Goal: Task Accomplishment & Management: Manage account settings

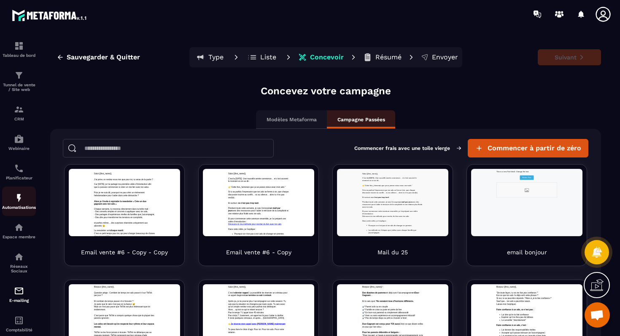
click at [20, 203] on img at bounding box center [19, 198] width 10 height 10
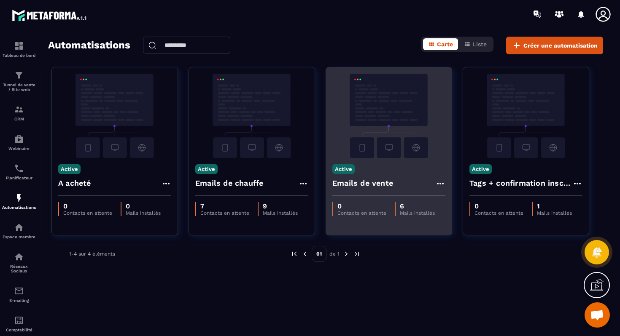
click at [439, 183] on icon at bounding box center [440, 184] width 10 height 10
click at [446, 197] on link "Modifier" at bounding box center [461, 202] width 46 height 19
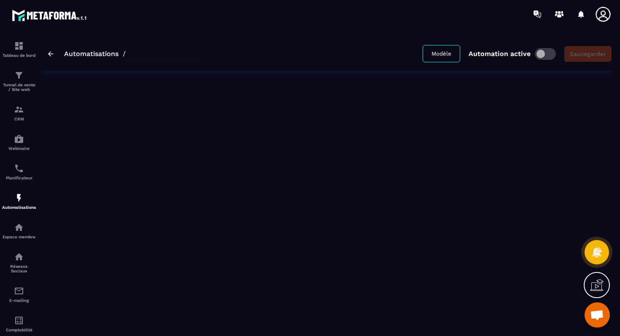
type input "**********"
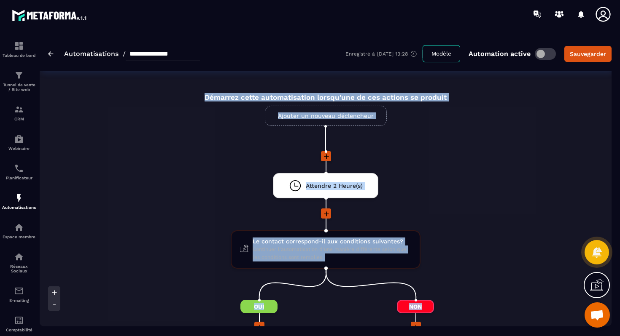
drag, startPoint x: 200, startPoint y: 97, endPoint x: 514, endPoint y: 94, distance: 314.0
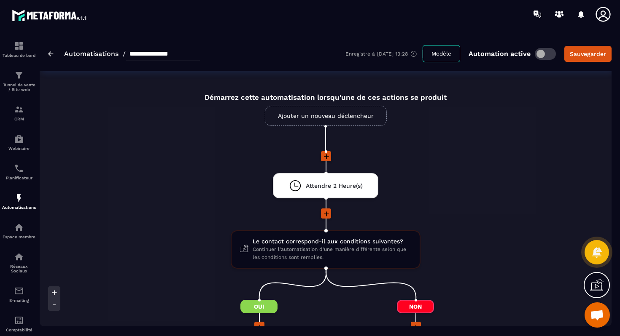
click at [431, 176] on li "Attendre 2 Heure(s) drag-arrow" at bounding box center [325, 190] width 312 height 35
click at [357, 112] on link "Ajouter un nouveau déclencheur" at bounding box center [326, 116] width 122 height 20
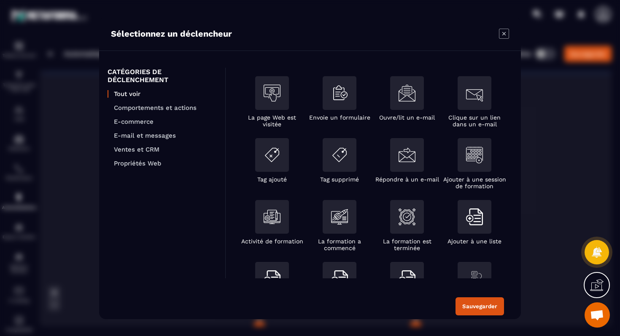
click at [502, 36] on icon "Modal window" at bounding box center [504, 34] width 10 height 10
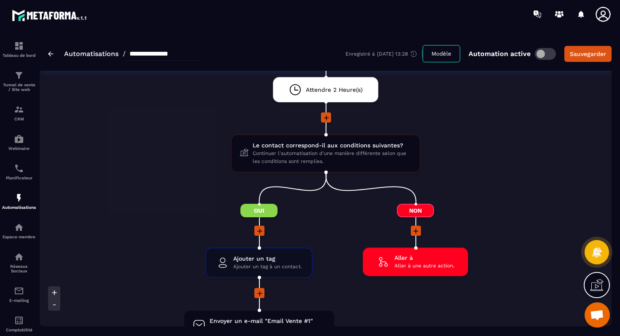
scroll to position [311, 0]
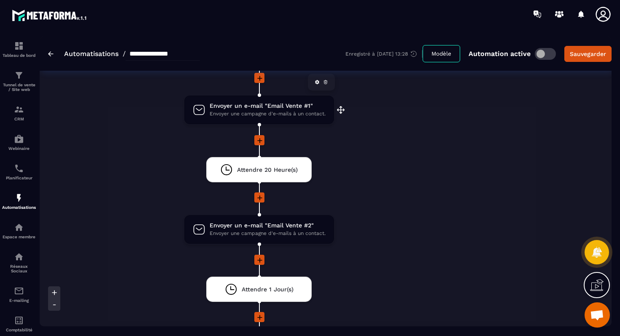
click at [259, 108] on span "Envoyer un e-mail "Email Vente #1"" at bounding box center [267, 106] width 116 height 8
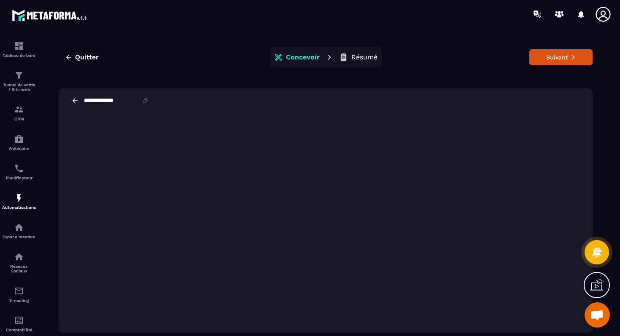
click at [75, 102] on icon at bounding box center [75, 101] width 8 height 8
